Goal: Obtain resource: Download file/media

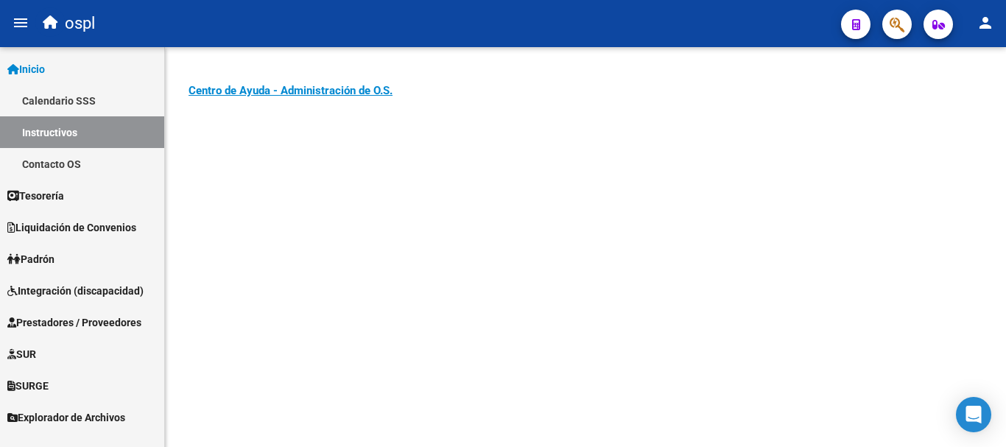
click at [88, 320] on span "Prestadores / Proveedores" at bounding box center [74, 322] width 134 height 16
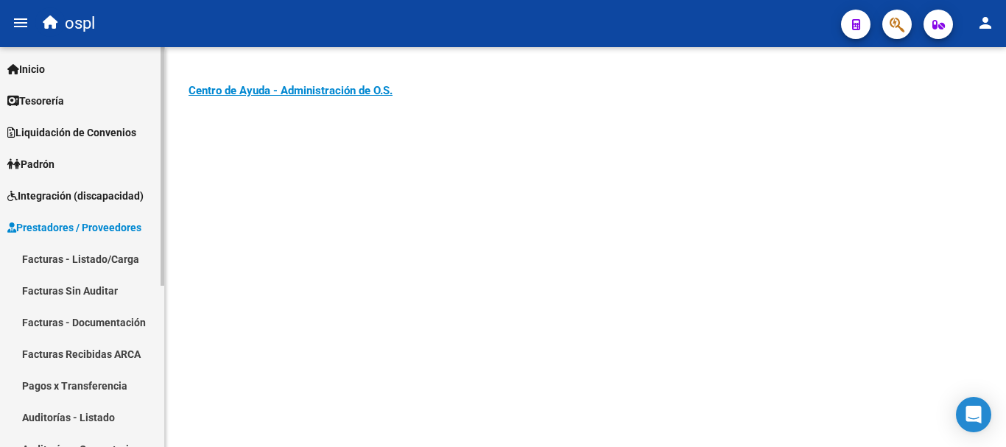
click at [60, 261] on link "Facturas - Listado/Carga" at bounding box center [82, 259] width 164 height 32
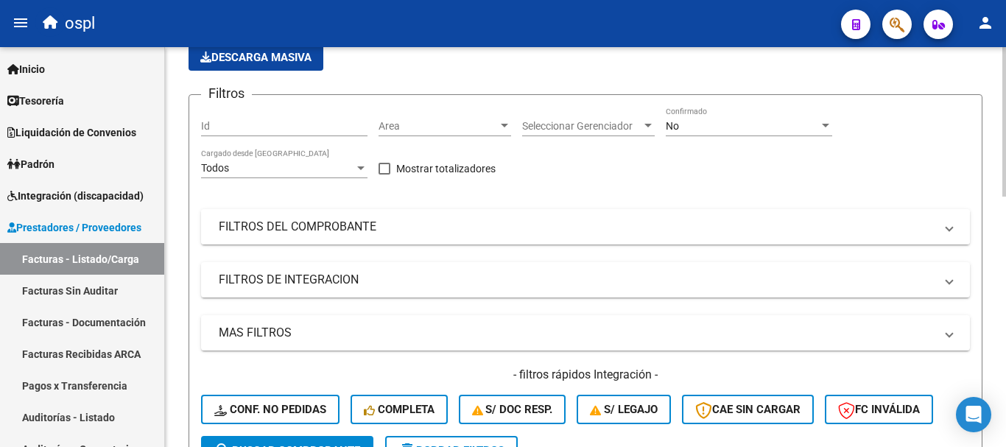
scroll to position [147, 0]
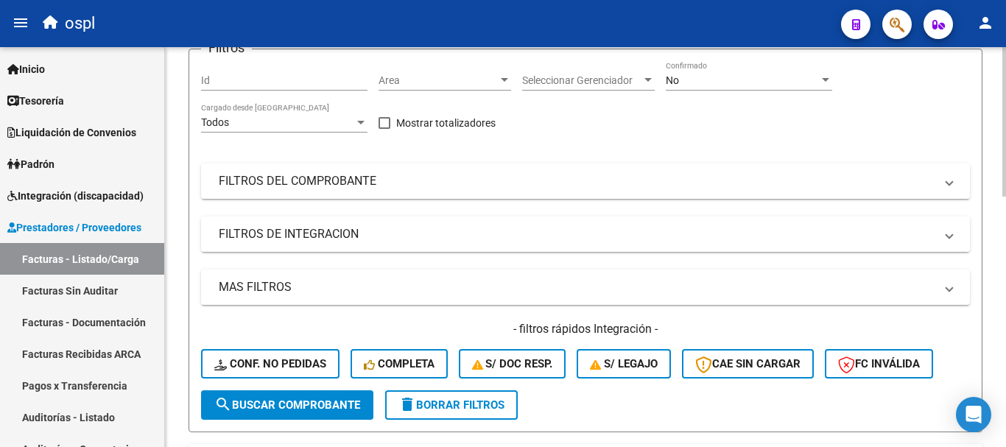
click at [277, 233] on mat-panel-title "FILTROS DE INTEGRACION" at bounding box center [577, 234] width 716 height 16
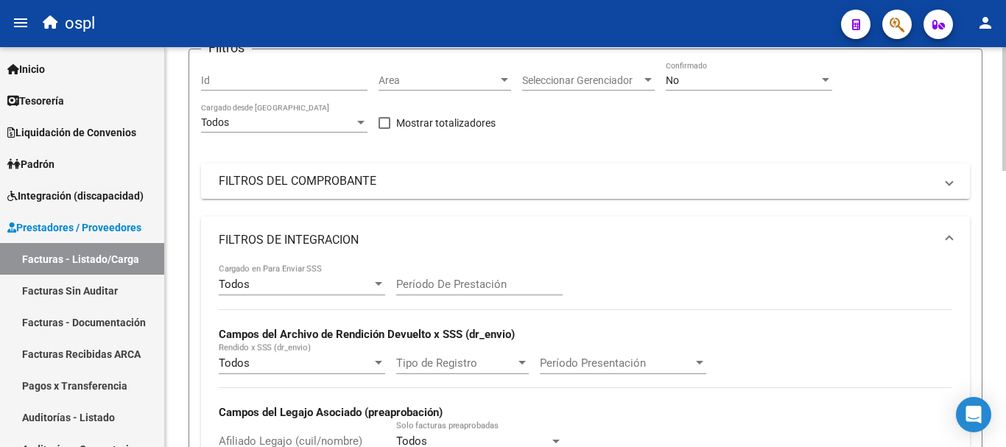
click at [264, 183] on mat-panel-title "FILTROS DEL COMPROBANTE" at bounding box center [577, 181] width 716 height 16
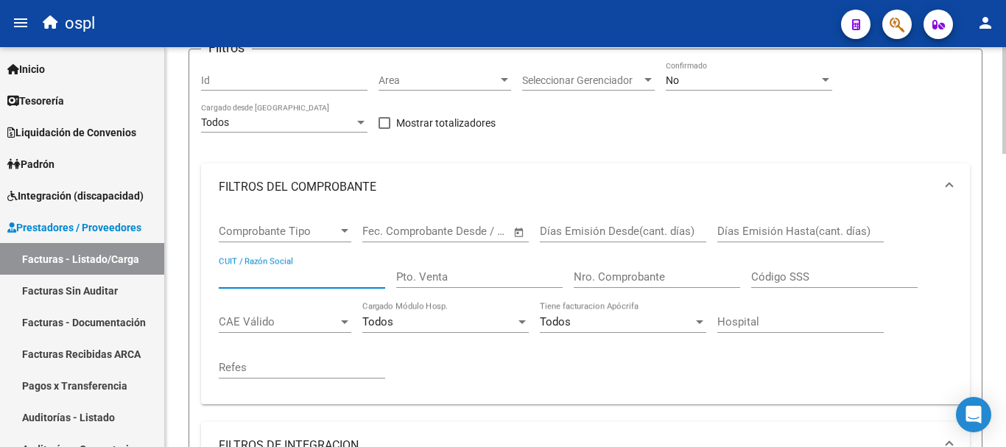
click at [278, 275] on input "CUIT / Razón Social" at bounding box center [302, 276] width 166 height 13
click at [724, 81] on div "No" at bounding box center [742, 80] width 153 height 13
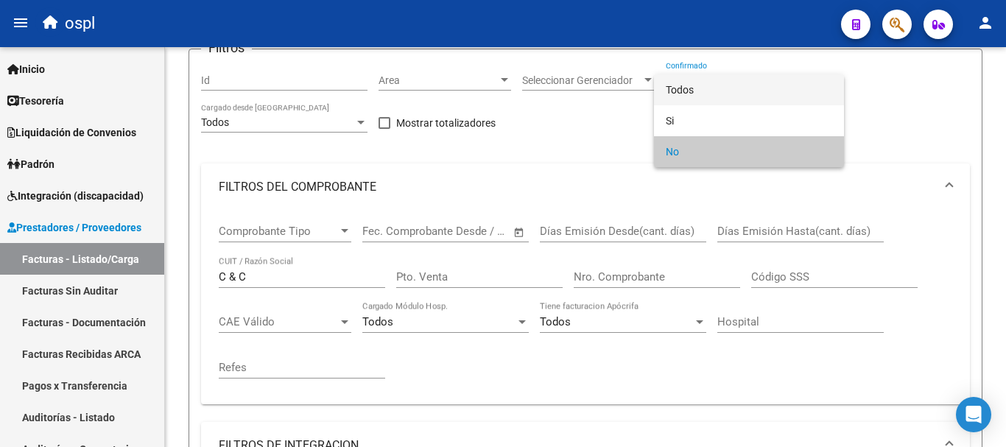
click at [722, 93] on span "Todos" at bounding box center [749, 89] width 166 height 31
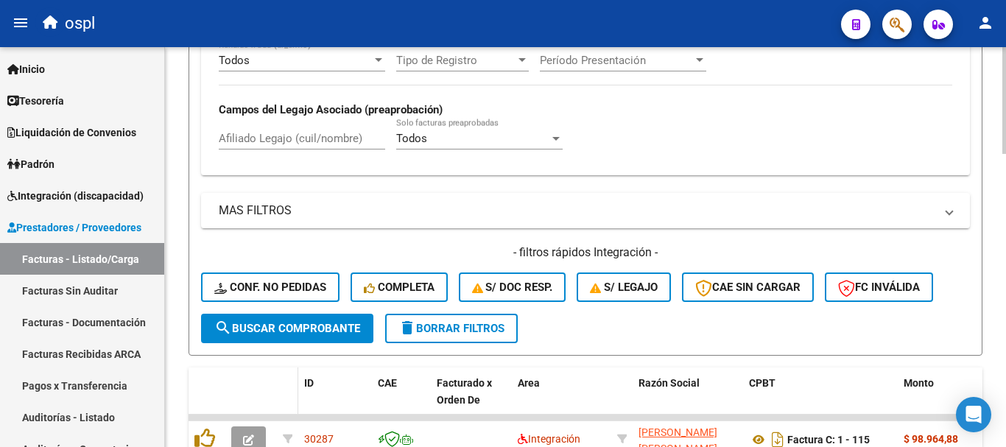
scroll to position [663, 0]
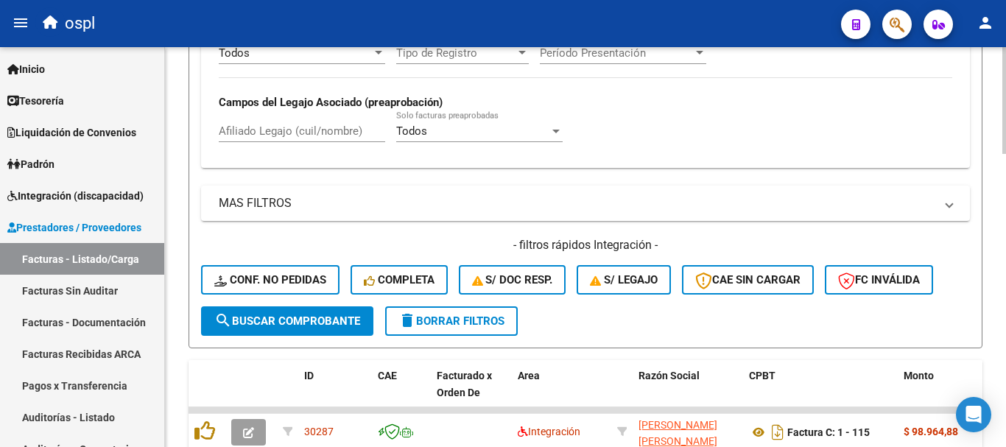
click at [286, 321] on span "search Buscar Comprobante" at bounding box center [287, 320] width 146 height 13
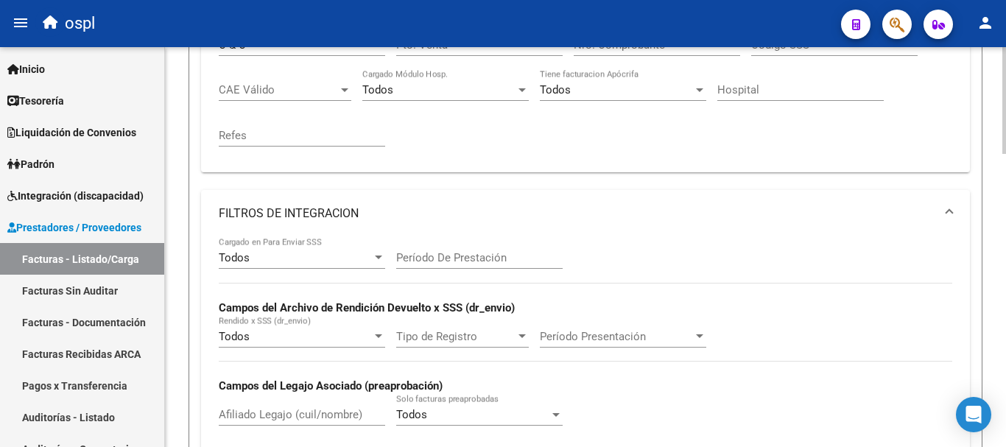
scroll to position [294, 0]
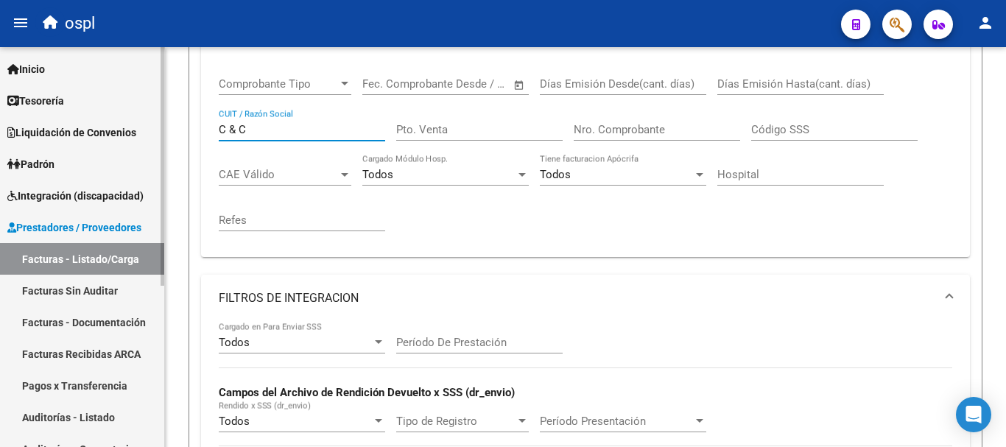
drag, startPoint x: 261, startPoint y: 129, endPoint x: 145, endPoint y: 121, distance: 116.6
click at [147, 121] on mat-sidenav-container "Firma Express Inicio Calendario SSS Instructivos Contacto OS Tesorería Extracto…" at bounding box center [503, 247] width 1006 height 400
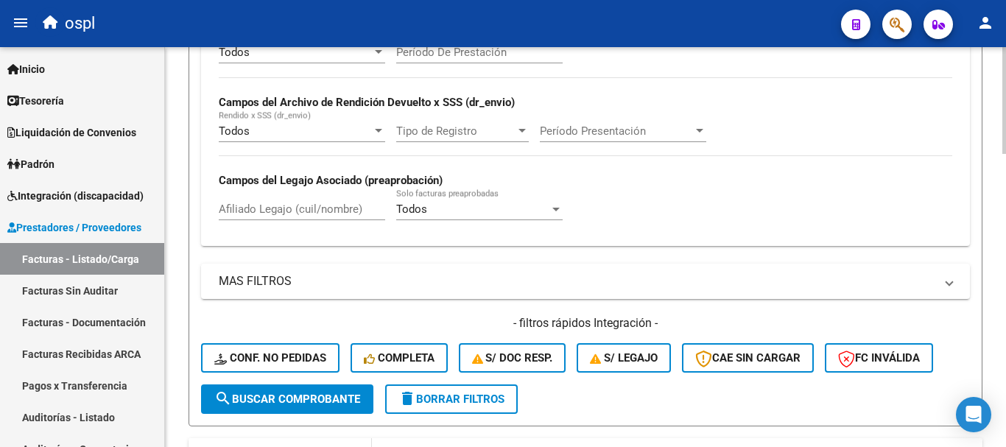
scroll to position [663, 0]
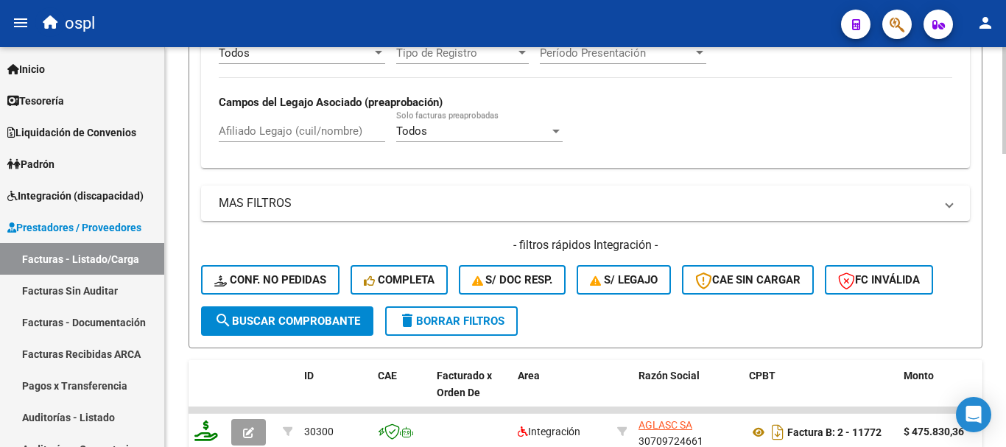
type input "medical"
click at [307, 317] on span "search Buscar Comprobante" at bounding box center [287, 320] width 146 height 13
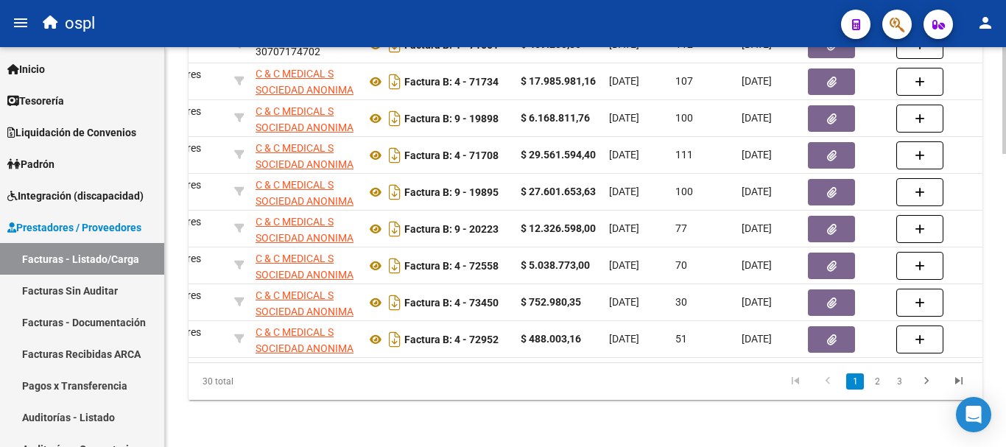
scroll to position [0, 798]
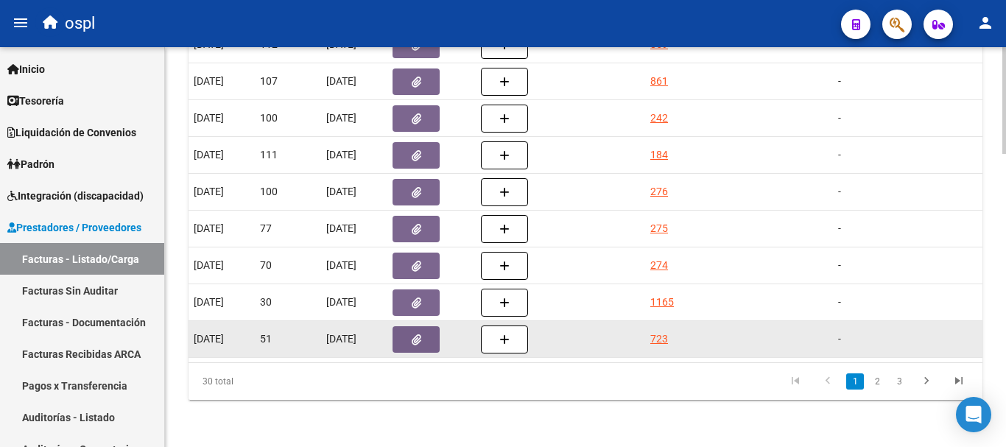
click at [405, 326] on button "button" at bounding box center [415, 339] width 47 height 27
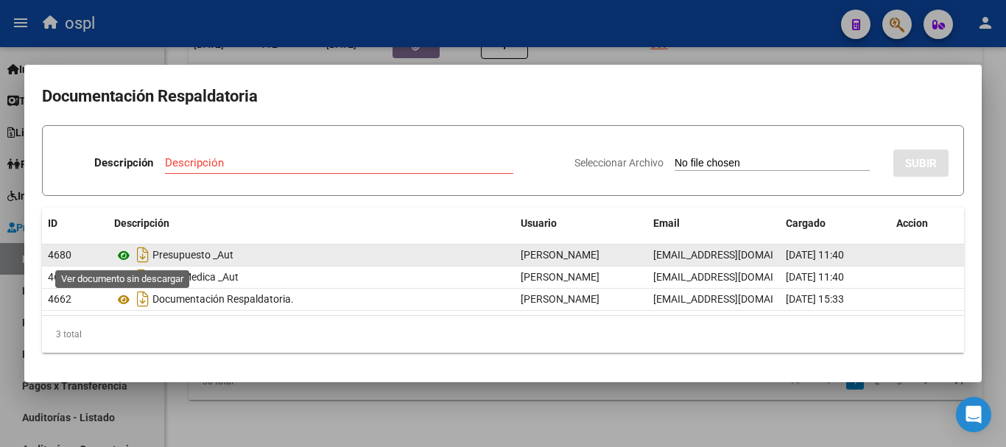
click at [123, 254] on icon at bounding box center [123, 256] width 19 height 18
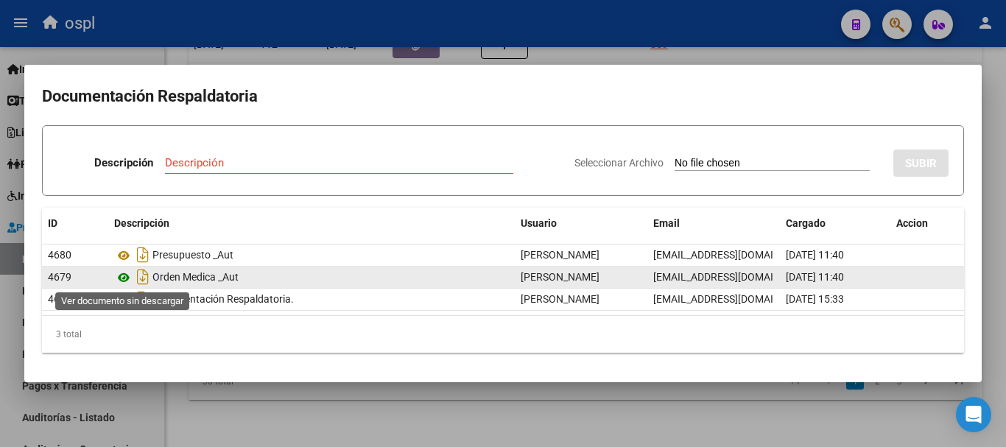
click at [124, 275] on icon at bounding box center [123, 278] width 19 height 18
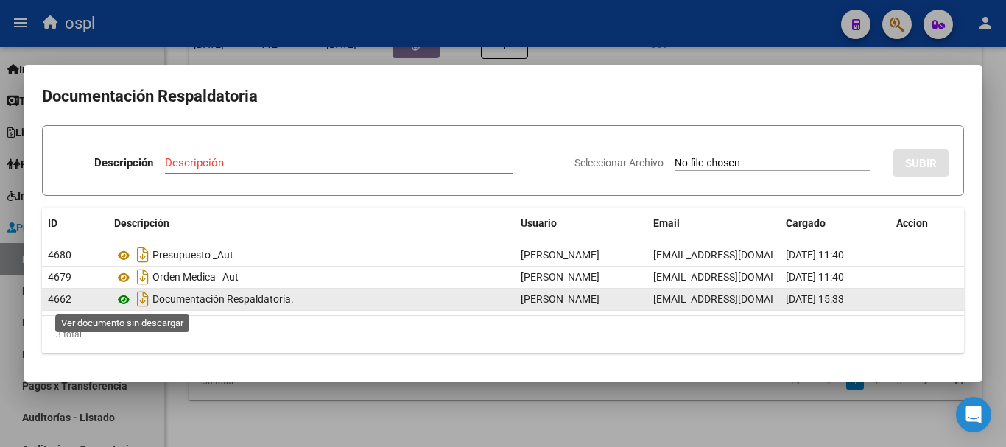
click at [120, 302] on icon at bounding box center [123, 300] width 19 height 18
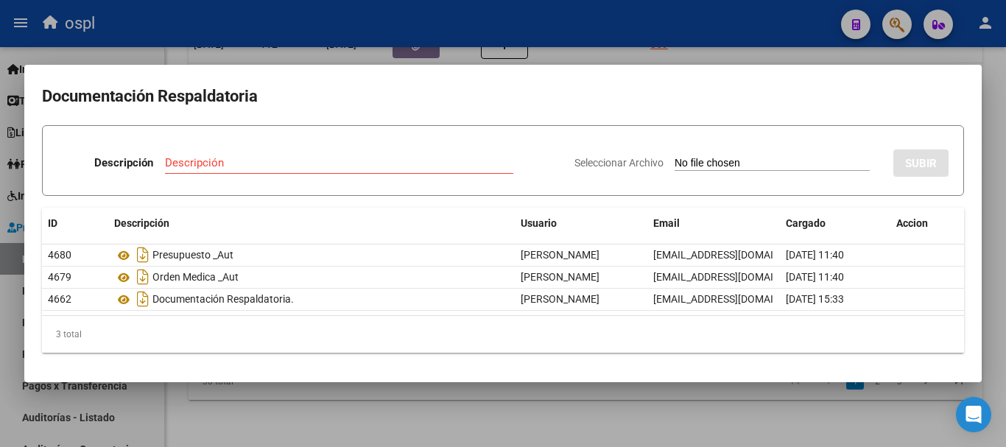
click at [744, 58] on div at bounding box center [503, 223] width 1006 height 447
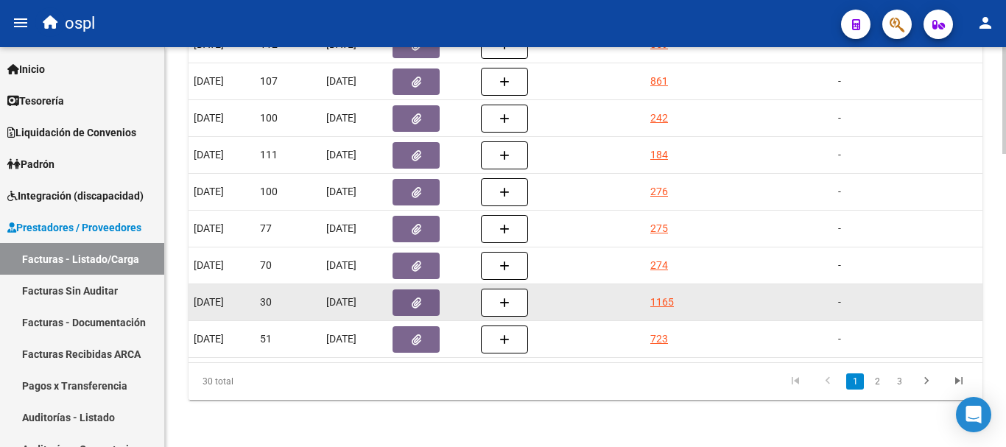
click at [416, 297] on icon "button" at bounding box center [417, 302] width 10 height 11
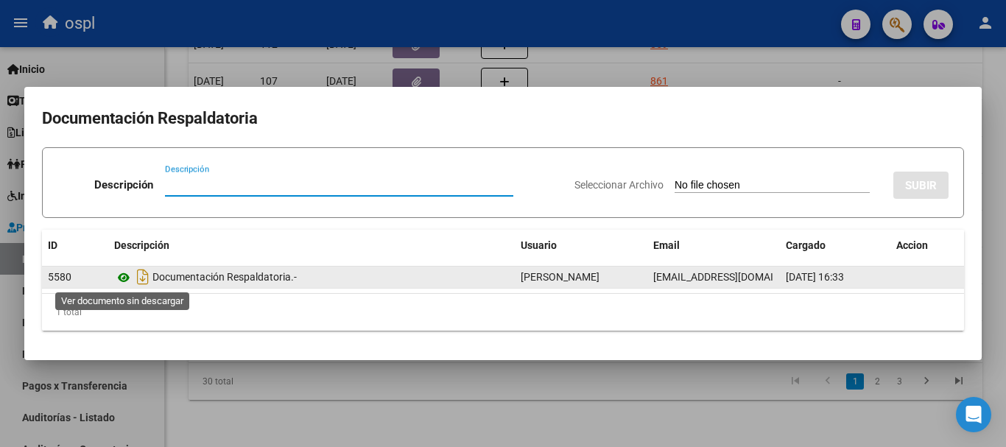
click at [119, 278] on icon at bounding box center [123, 278] width 19 height 18
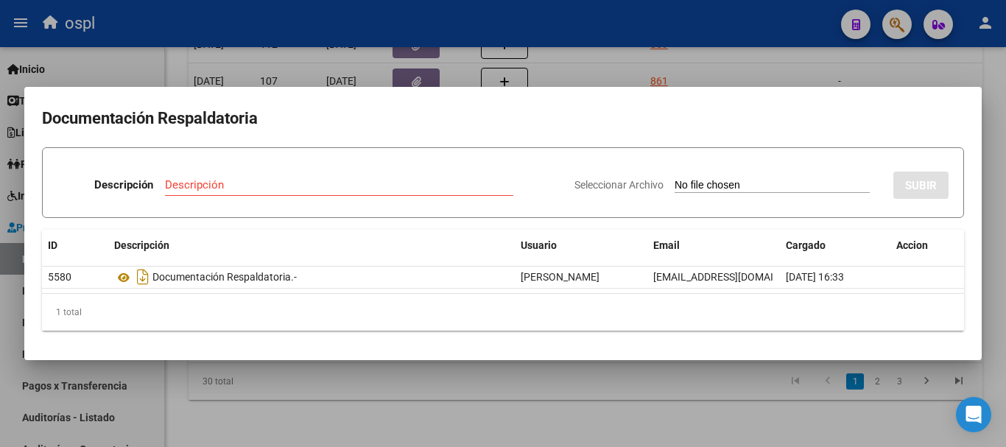
click at [847, 66] on div at bounding box center [503, 223] width 1006 height 447
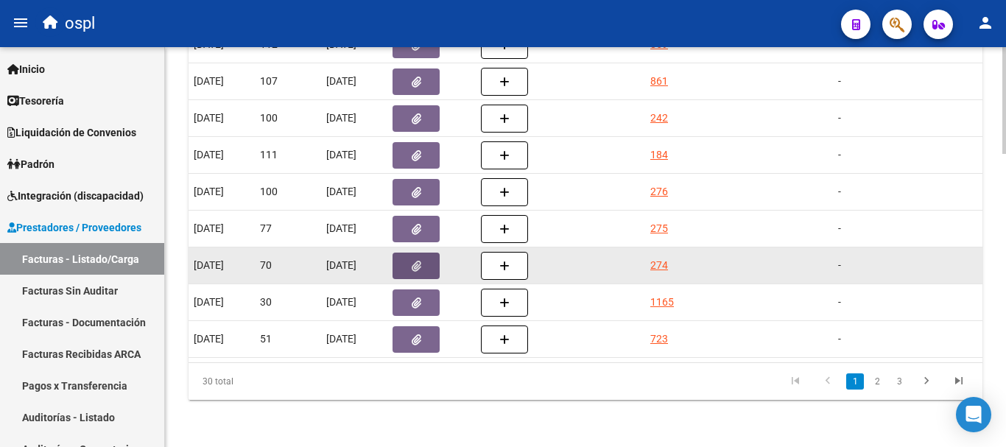
click at [431, 253] on button "button" at bounding box center [415, 266] width 47 height 27
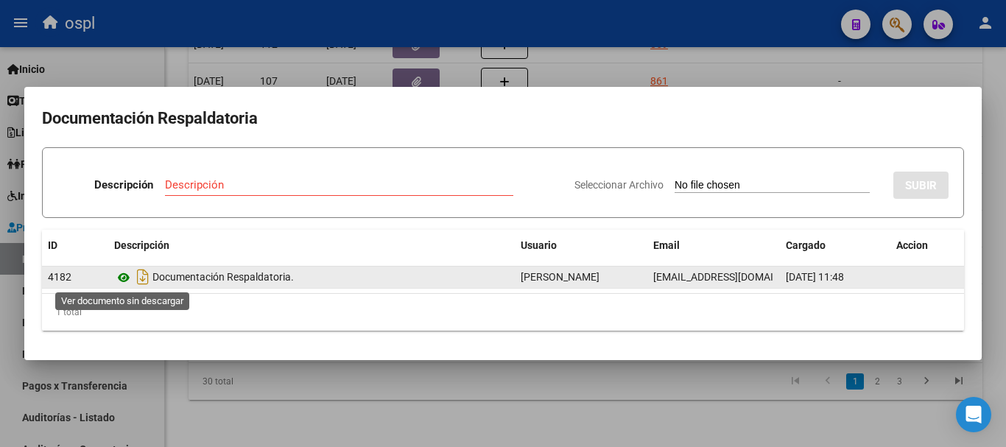
click at [122, 278] on icon at bounding box center [123, 278] width 19 height 18
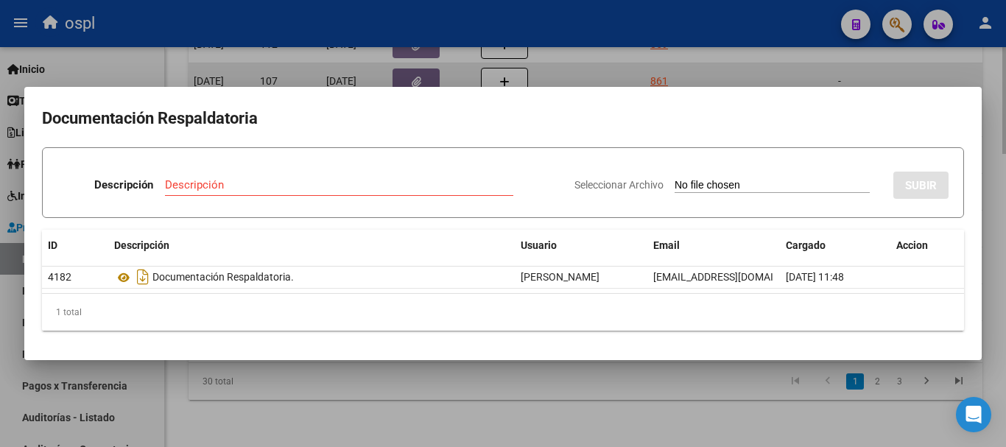
drag, startPoint x: 801, startPoint y: 60, endPoint x: 780, endPoint y: 64, distance: 21.1
click at [799, 60] on div at bounding box center [503, 223] width 1006 height 447
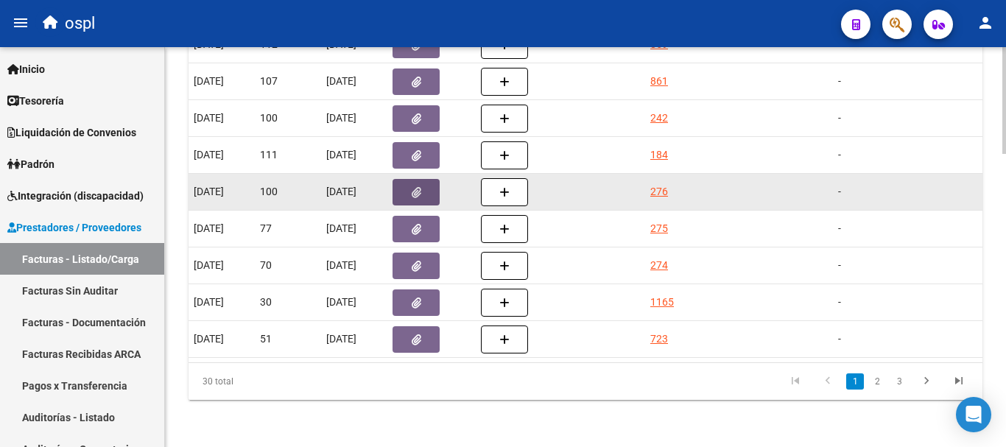
click at [414, 187] on icon "button" at bounding box center [417, 192] width 10 height 11
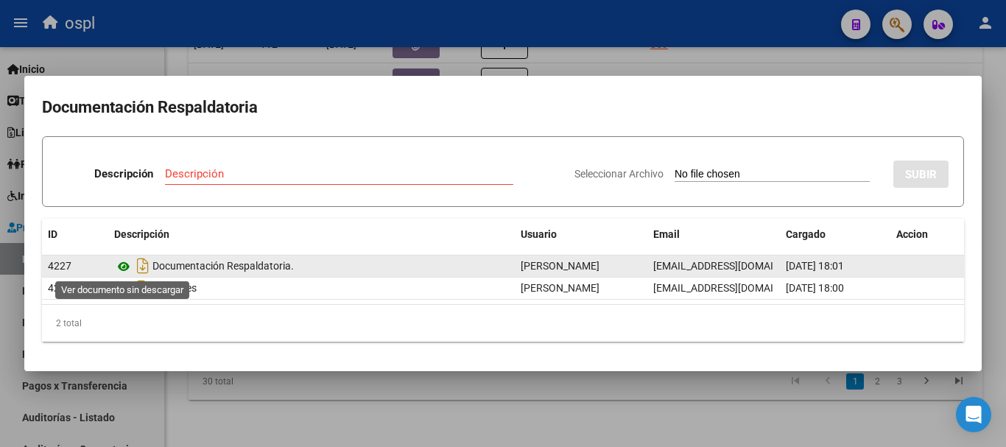
click at [127, 264] on icon at bounding box center [123, 267] width 19 height 18
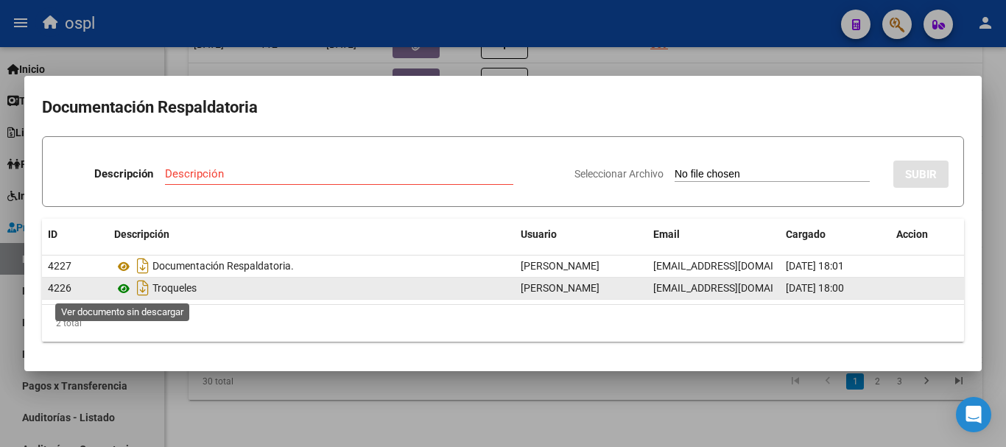
click at [123, 292] on icon at bounding box center [123, 289] width 19 height 18
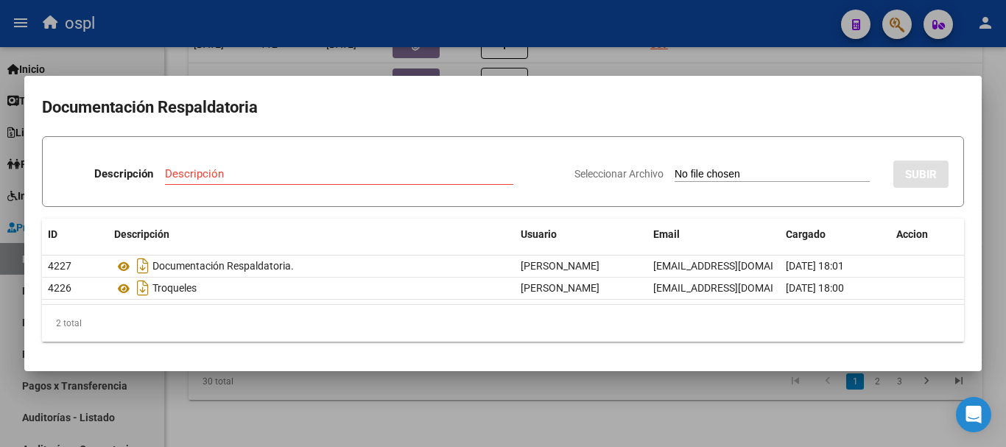
click at [914, 60] on div at bounding box center [503, 223] width 1006 height 447
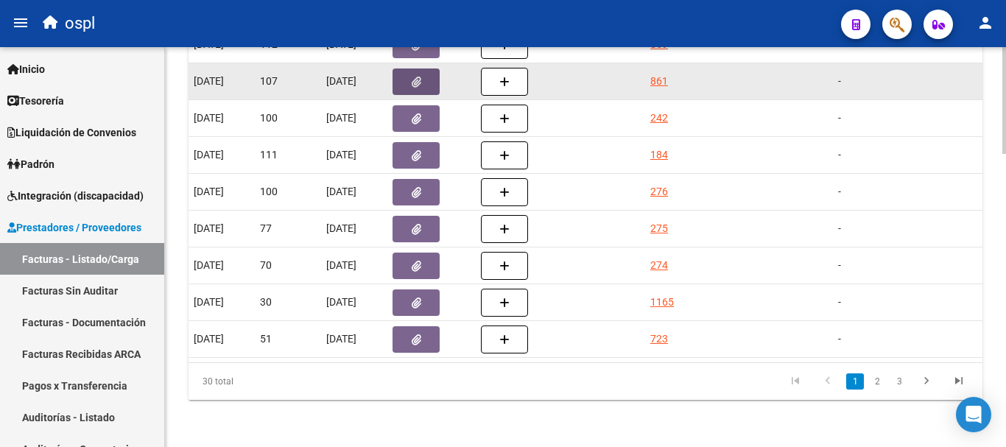
click at [423, 76] on button "button" at bounding box center [415, 81] width 47 height 27
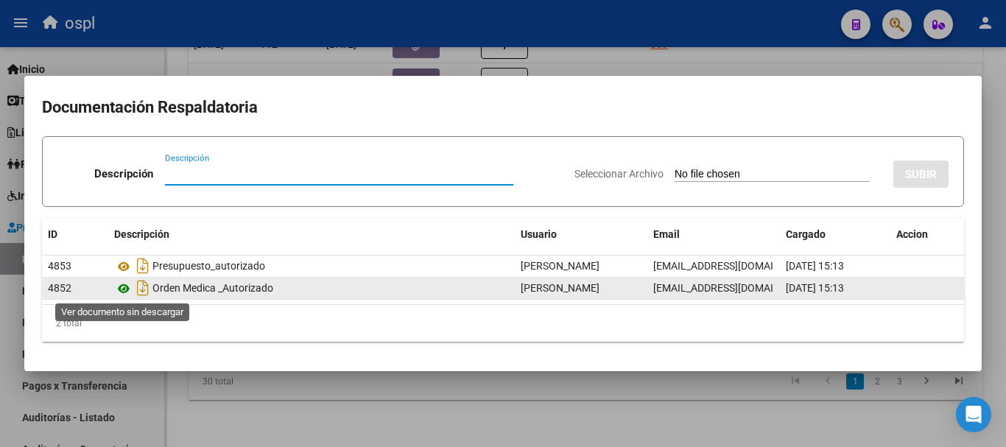
click at [121, 286] on icon at bounding box center [123, 289] width 19 height 18
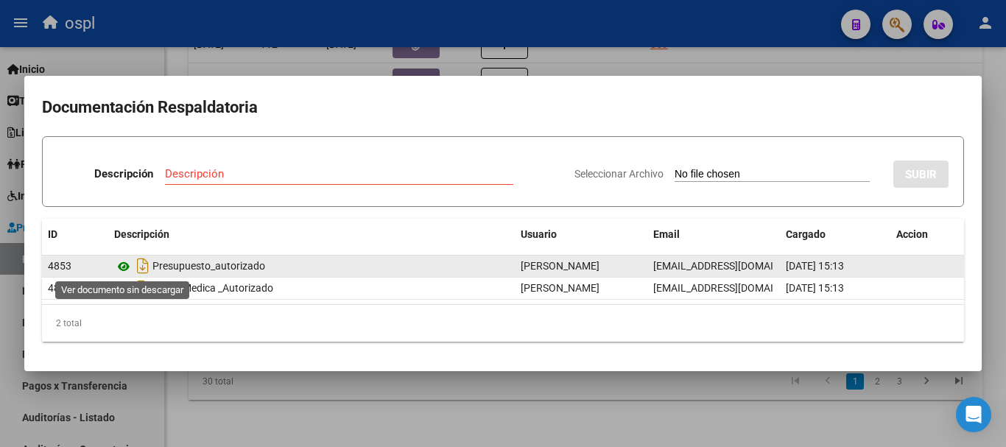
click at [123, 269] on icon at bounding box center [123, 267] width 19 height 18
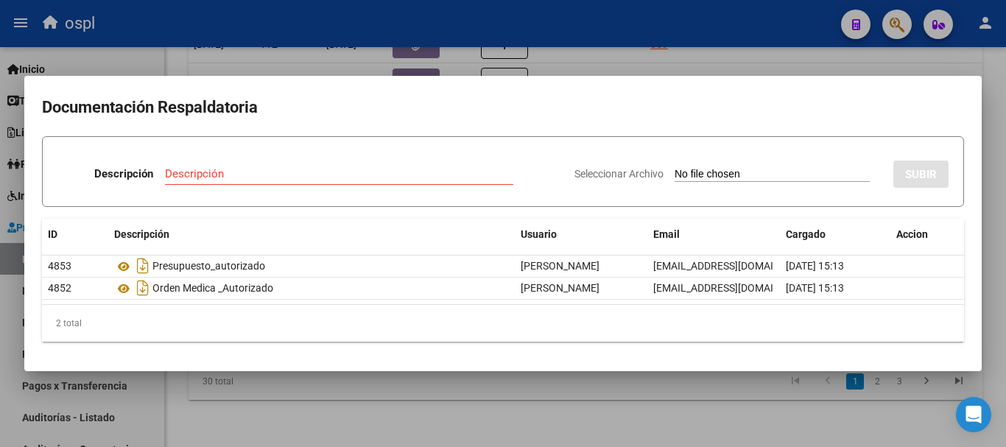
click at [878, 55] on div at bounding box center [503, 223] width 1006 height 447
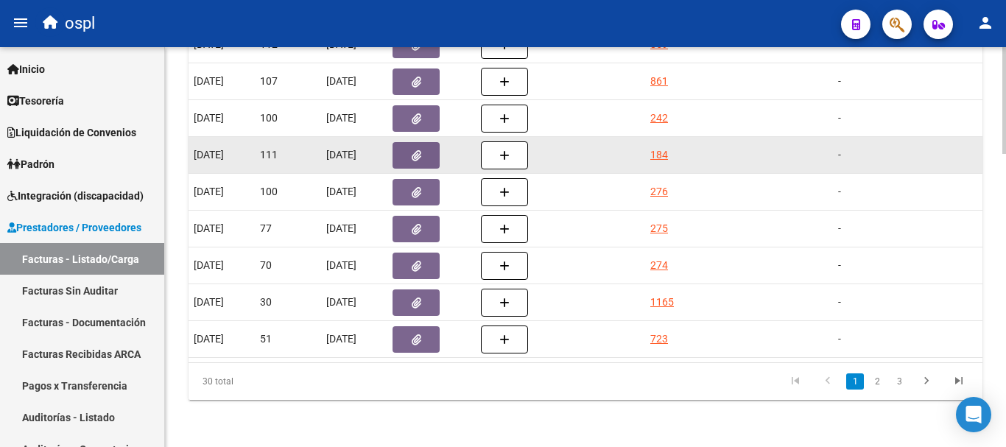
click at [403, 146] on button "button" at bounding box center [415, 155] width 47 height 27
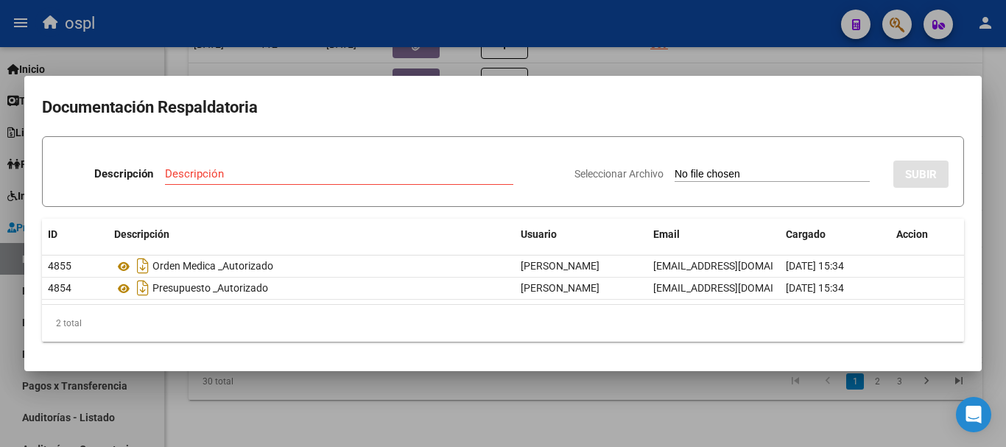
click at [925, 60] on div at bounding box center [503, 223] width 1006 height 447
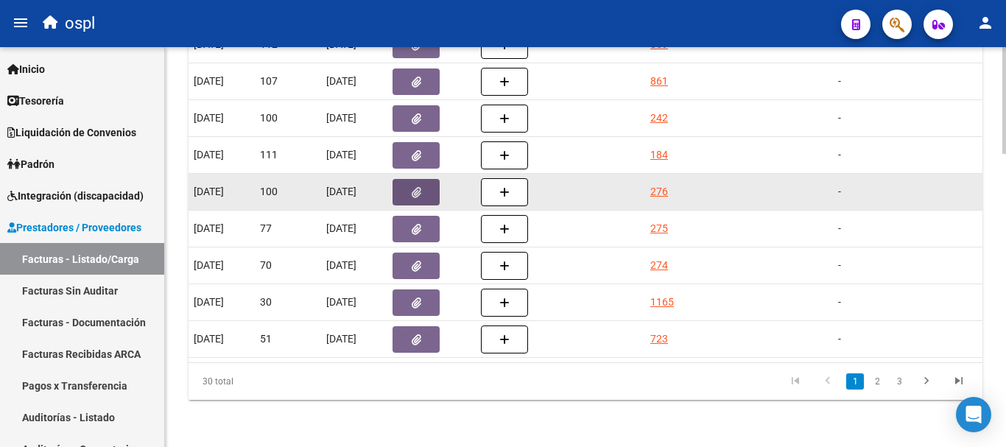
click at [414, 187] on icon "button" at bounding box center [417, 192] width 10 height 11
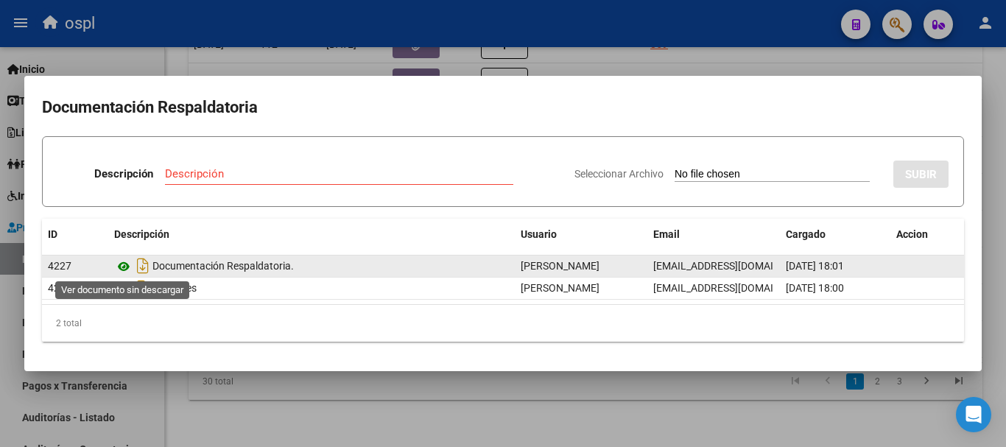
click at [122, 264] on icon at bounding box center [123, 267] width 19 height 18
